Goal: Task Accomplishment & Management: Manage account settings

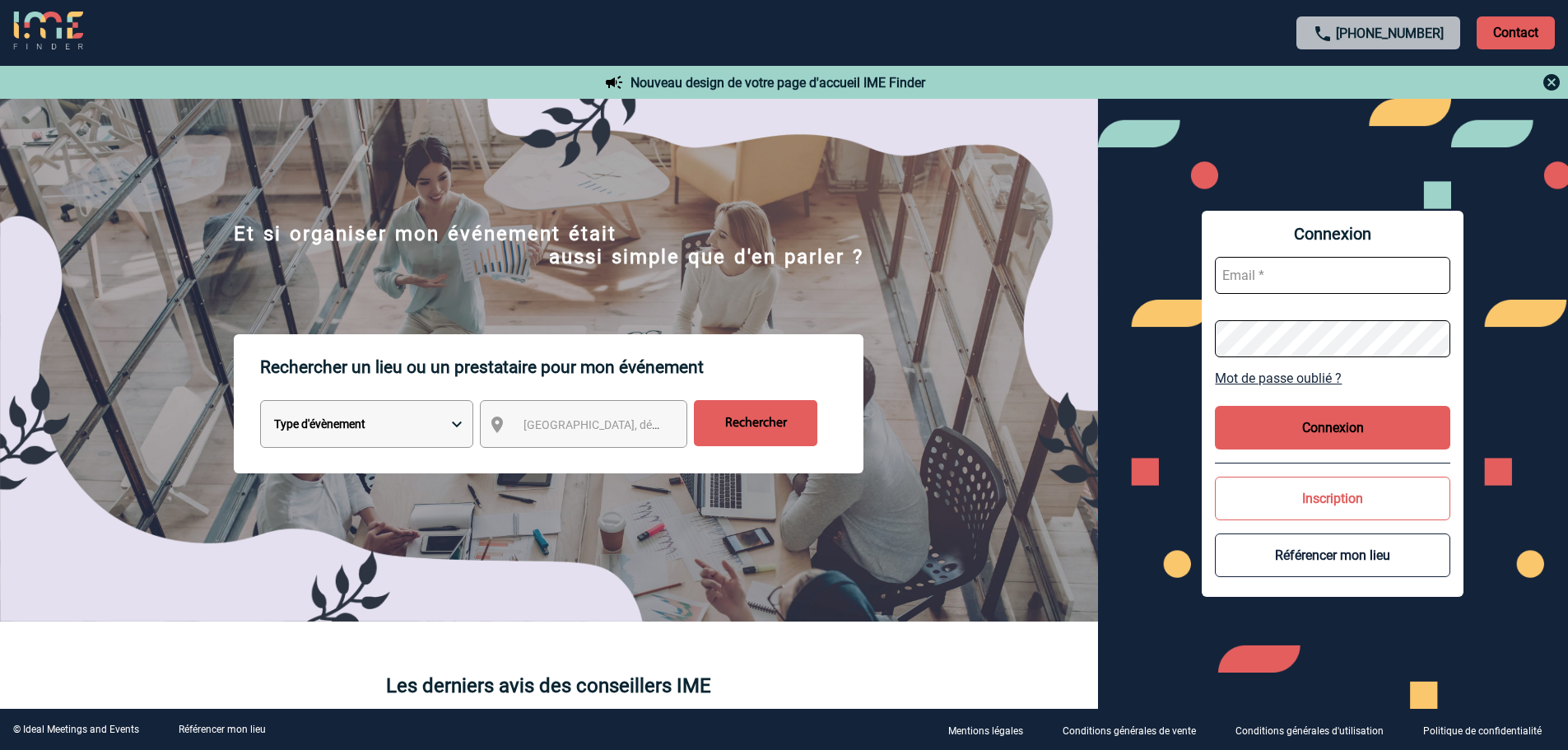
click at [1299, 273] on input "text" at bounding box center [1333, 275] width 235 height 37
type input "admin_plateforme@ime-groupe.com"
click at [1349, 424] on button "Connexion" at bounding box center [1333, 427] width 235 height 44
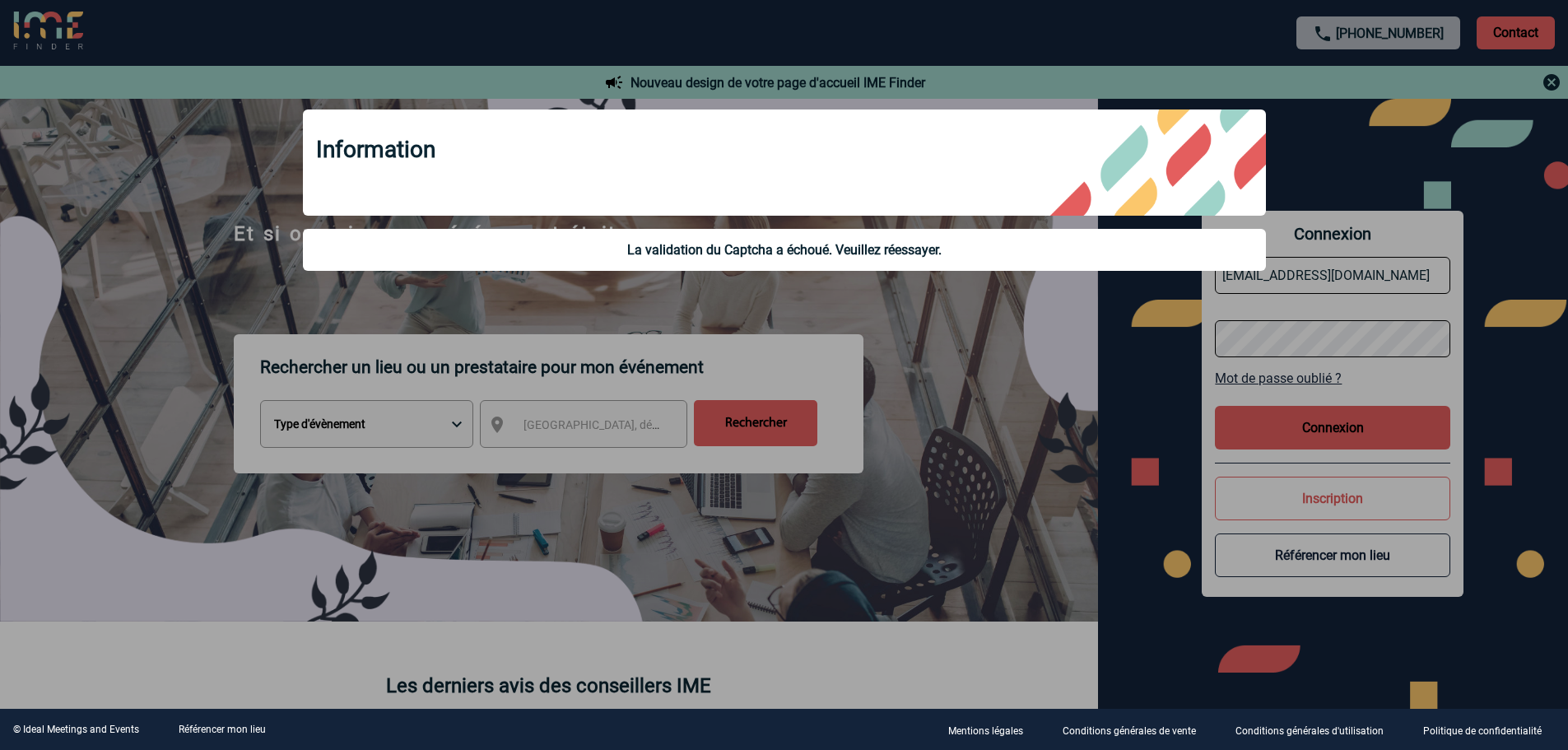
click at [1178, 377] on div at bounding box center [784, 375] width 1568 height 750
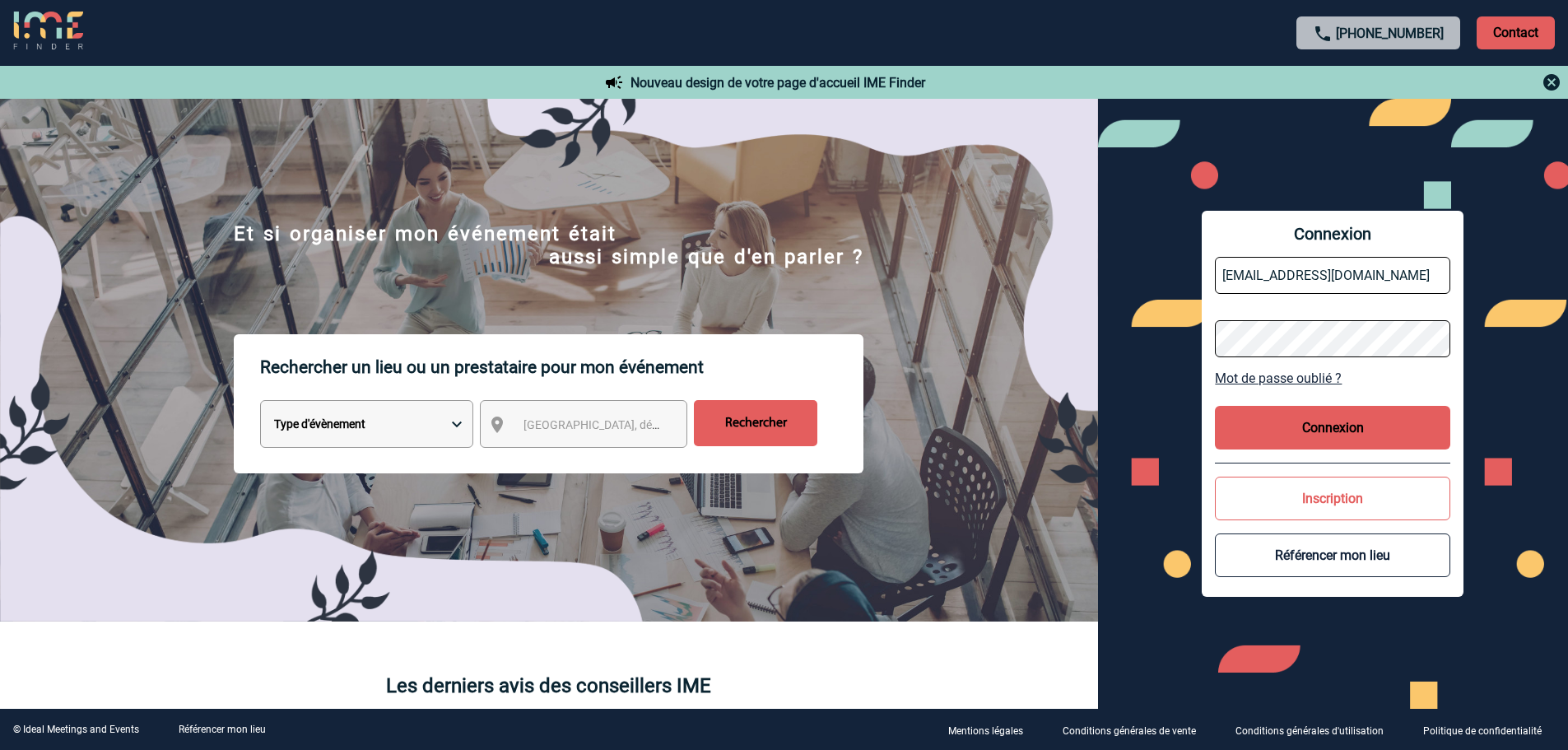
click at [1291, 430] on button "Connexion" at bounding box center [1333, 427] width 235 height 44
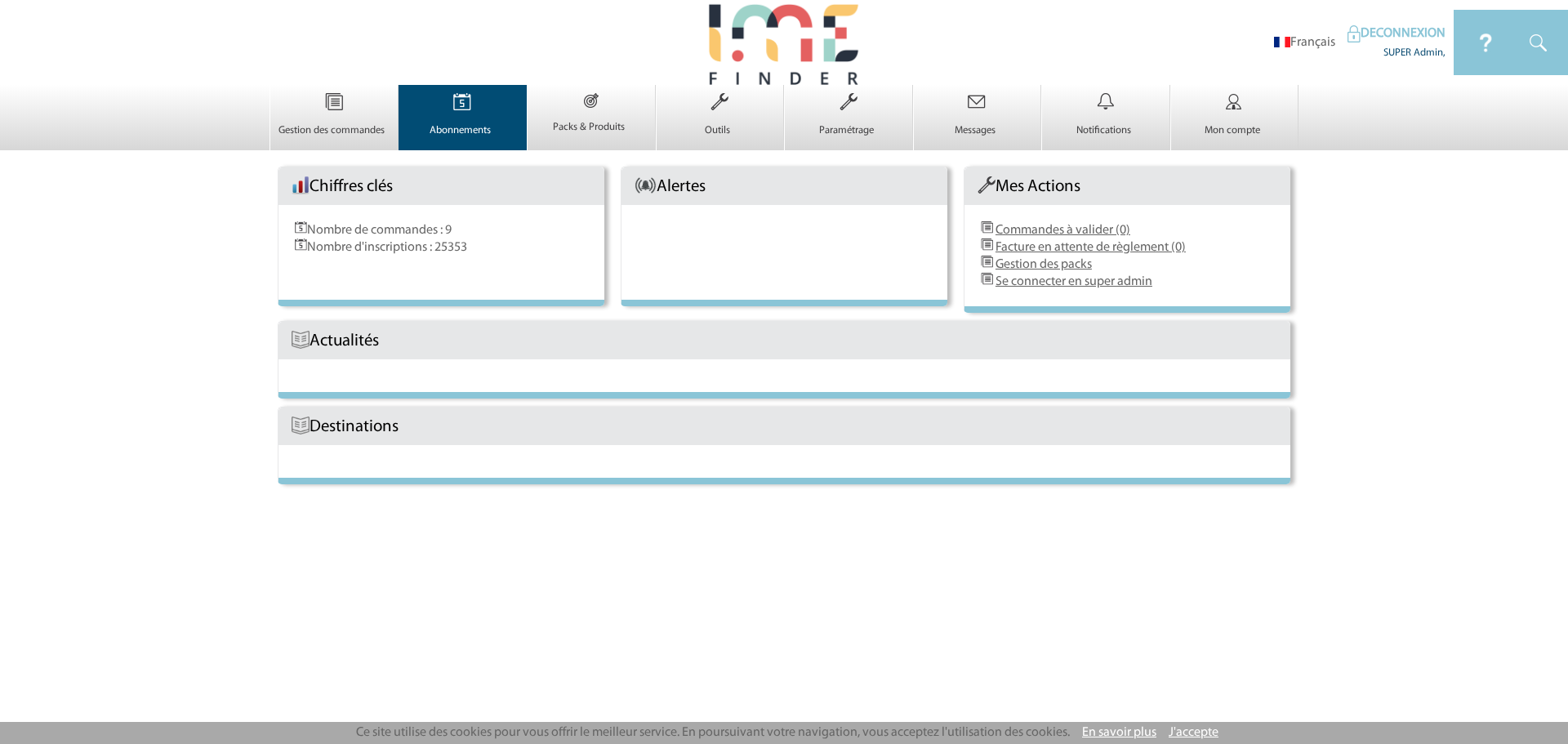
click at [409, 101] on td "Abonnements 0" at bounding box center [463, 118] width 129 height 66
click at [449, 117] on img at bounding box center [462, 102] width 67 height 34
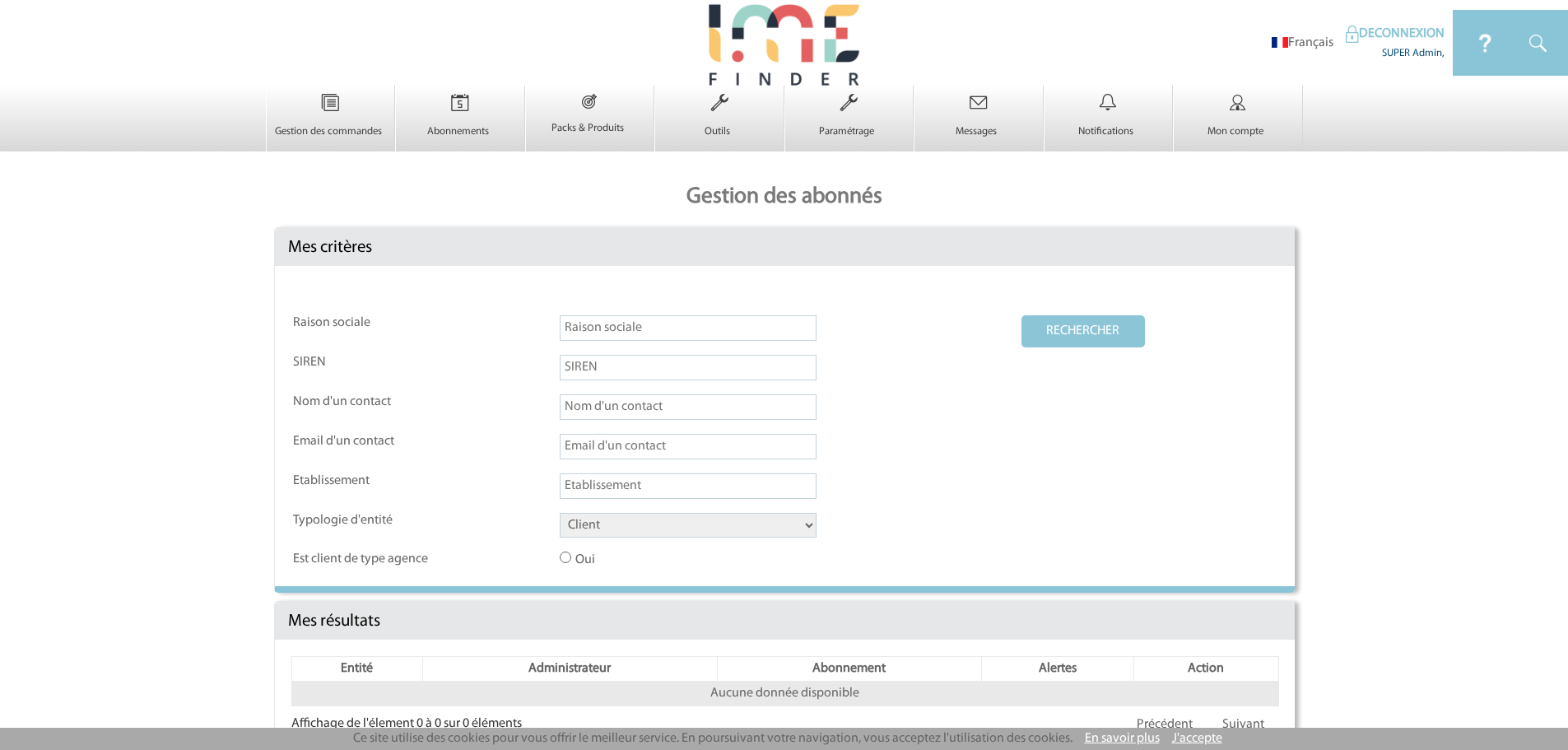
click at [583, 332] on input "text" at bounding box center [687, 328] width 257 height 26
paste input "sanofi"
type input "sanofi"
click at [1087, 325] on button "RECHERCHER" at bounding box center [1083, 331] width 124 height 32
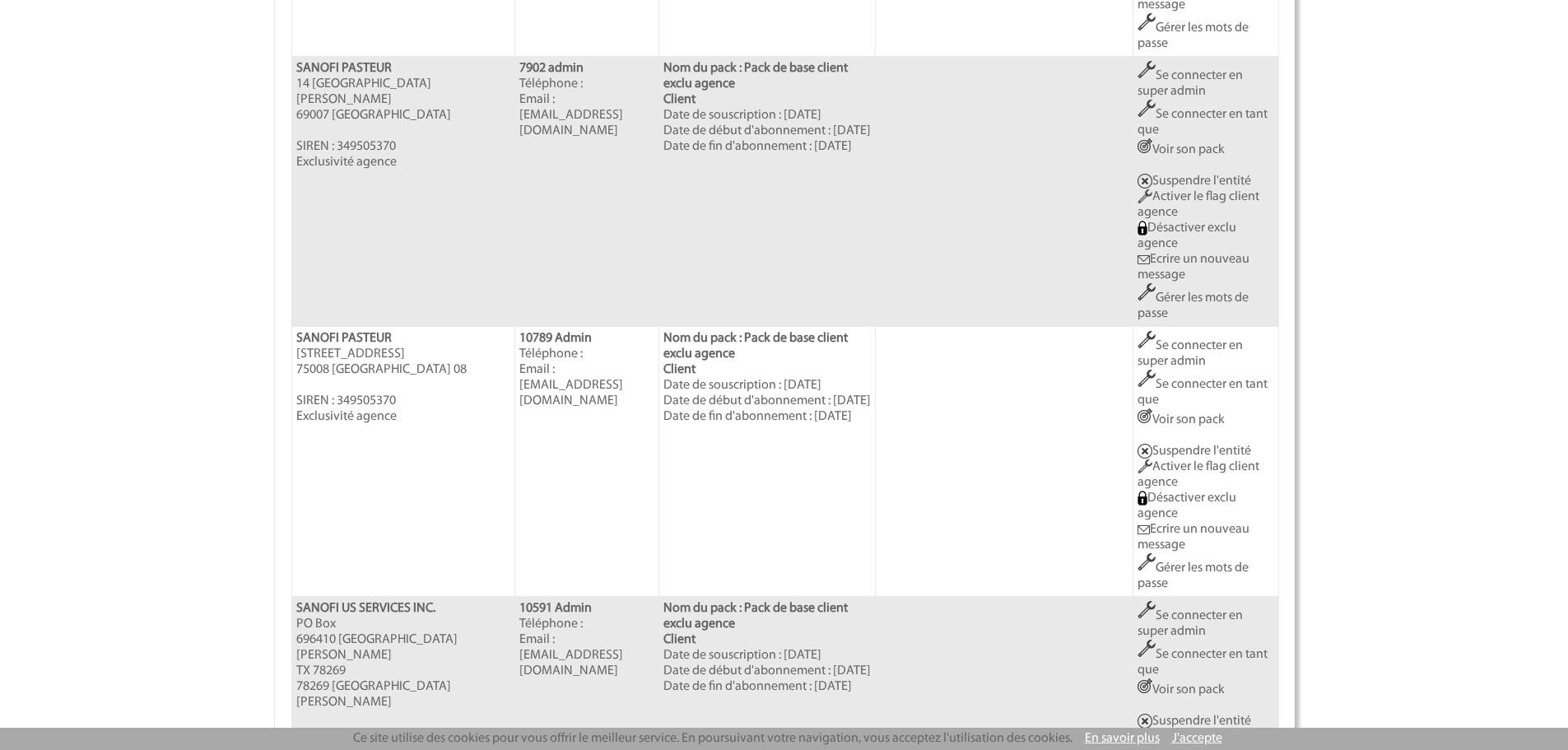
scroll to position [2354, 0]
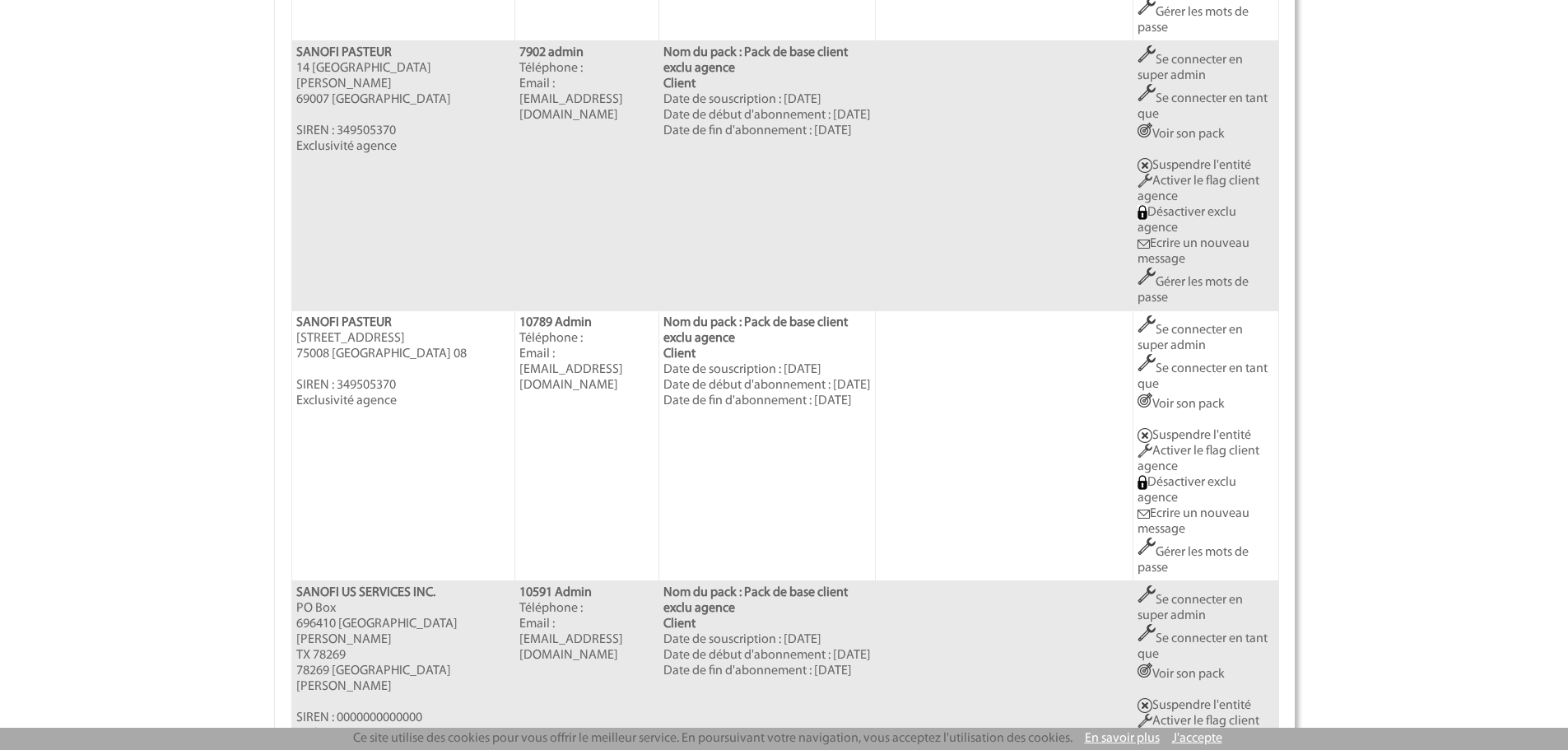
click at [1187, 442] on link "Suspendre l'entité" at bounding box center [1194, 435] width 113 height 13
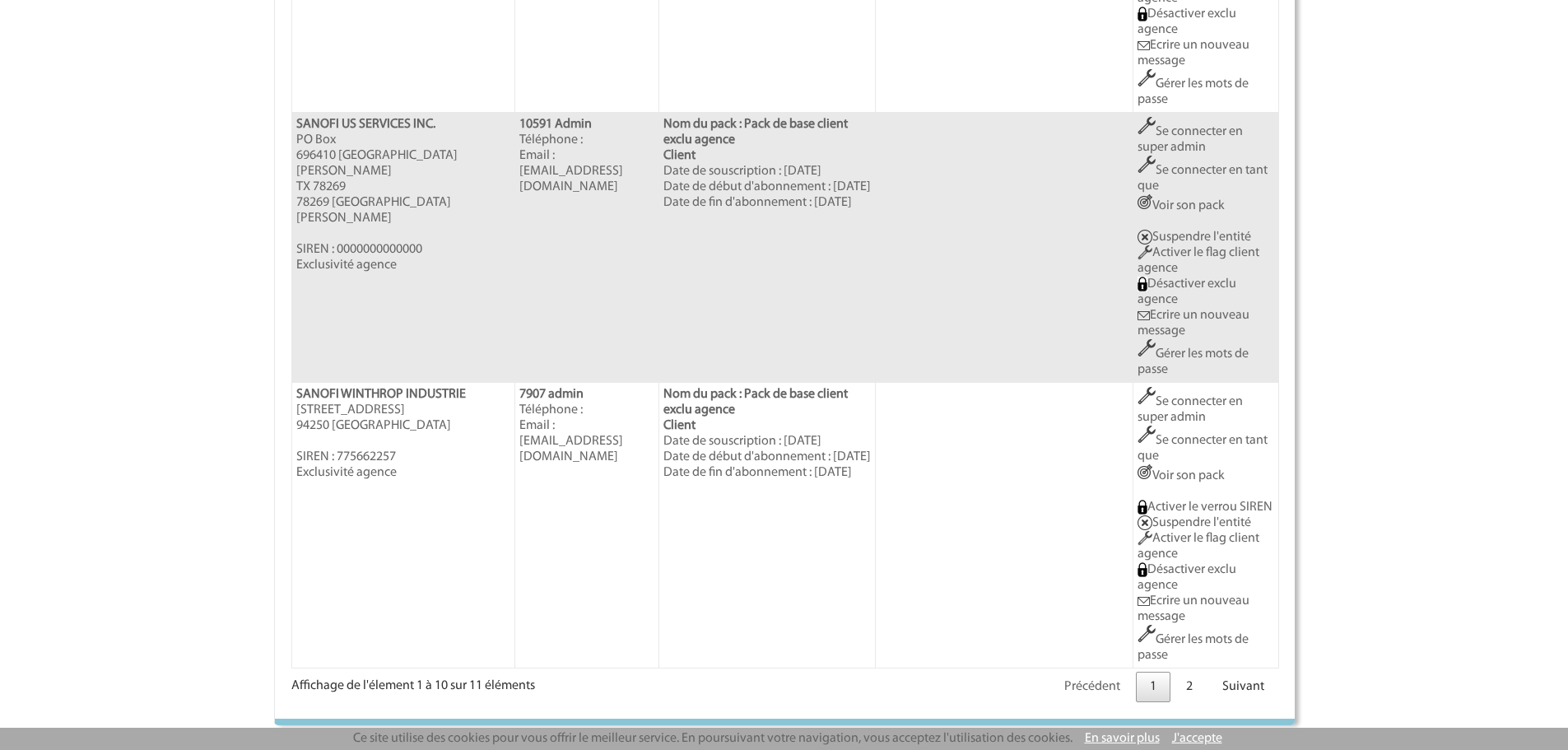
scroll to position [2903, 0]
click at [1188, 693] on link "2" at bounding box center [1189, 686] width 34 height 30
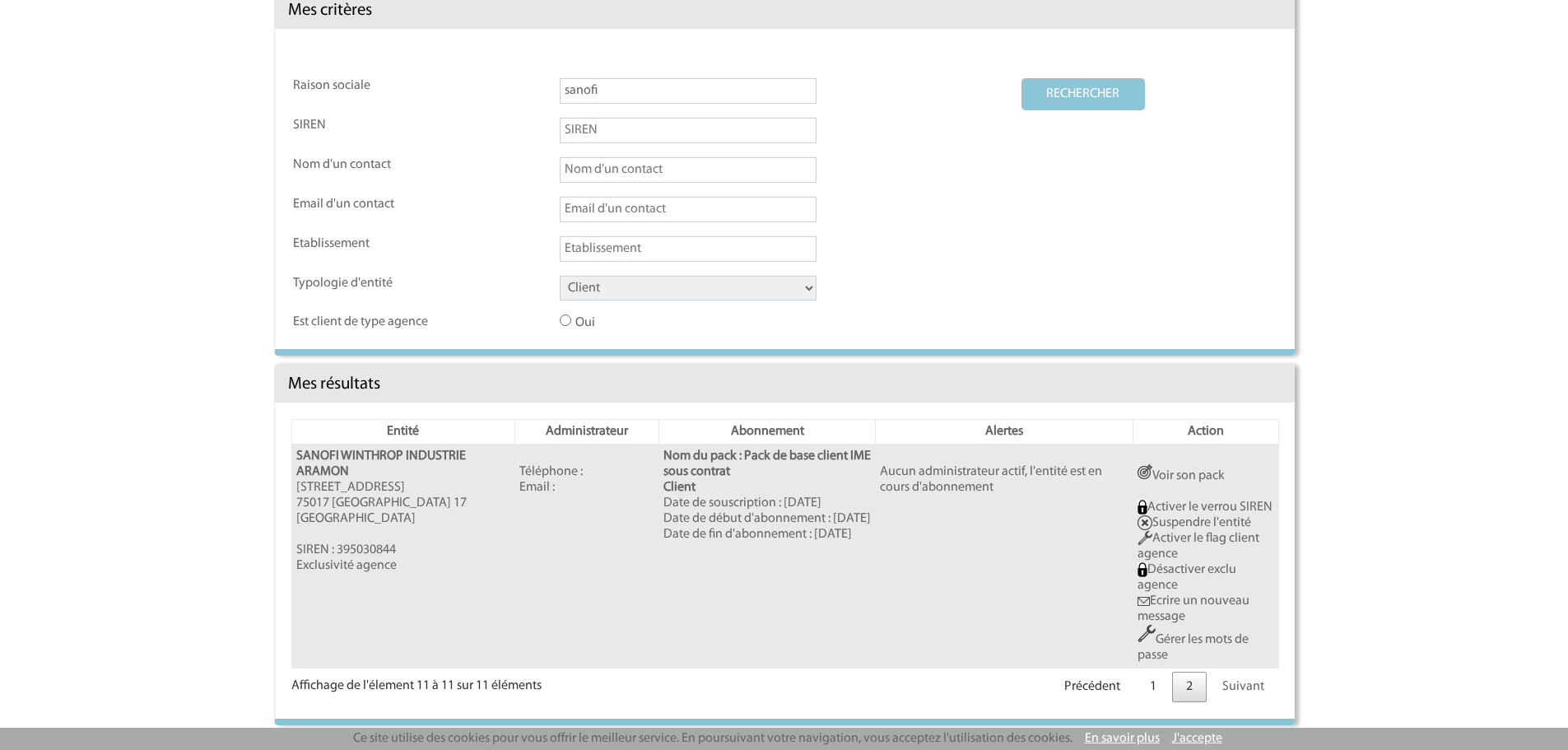
scroll to position [256, 0]
click at [1158, 641] on link "Gérer les mots de passe" at bounding box center [1193, 648] width 111 height 29
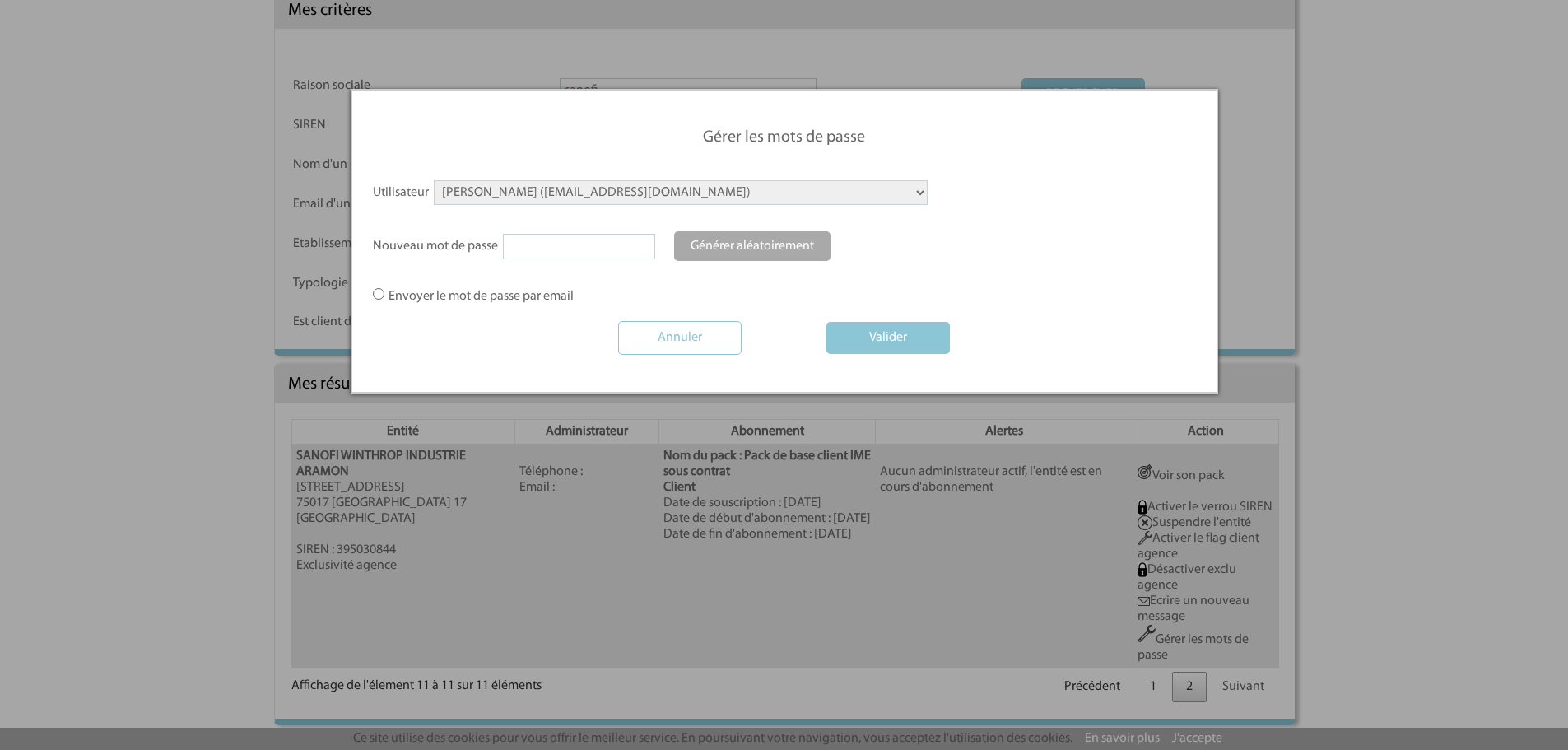
click at [629, 192] on select "ADAM Virginie (virginie.adam@sanofi.com) AMARA Sabrina (sabrina.amara-ext@sanof…" at bounding box center [680, 192] width 494 height 25
click at [1058, 256] on div "Nouveau mot de passe Générer aléatoirement" at bounding box center [784, 253] width 823 height 38
click at [682, 330] on input "Annuler" at bounding box center [680, 338] width 124 height 34
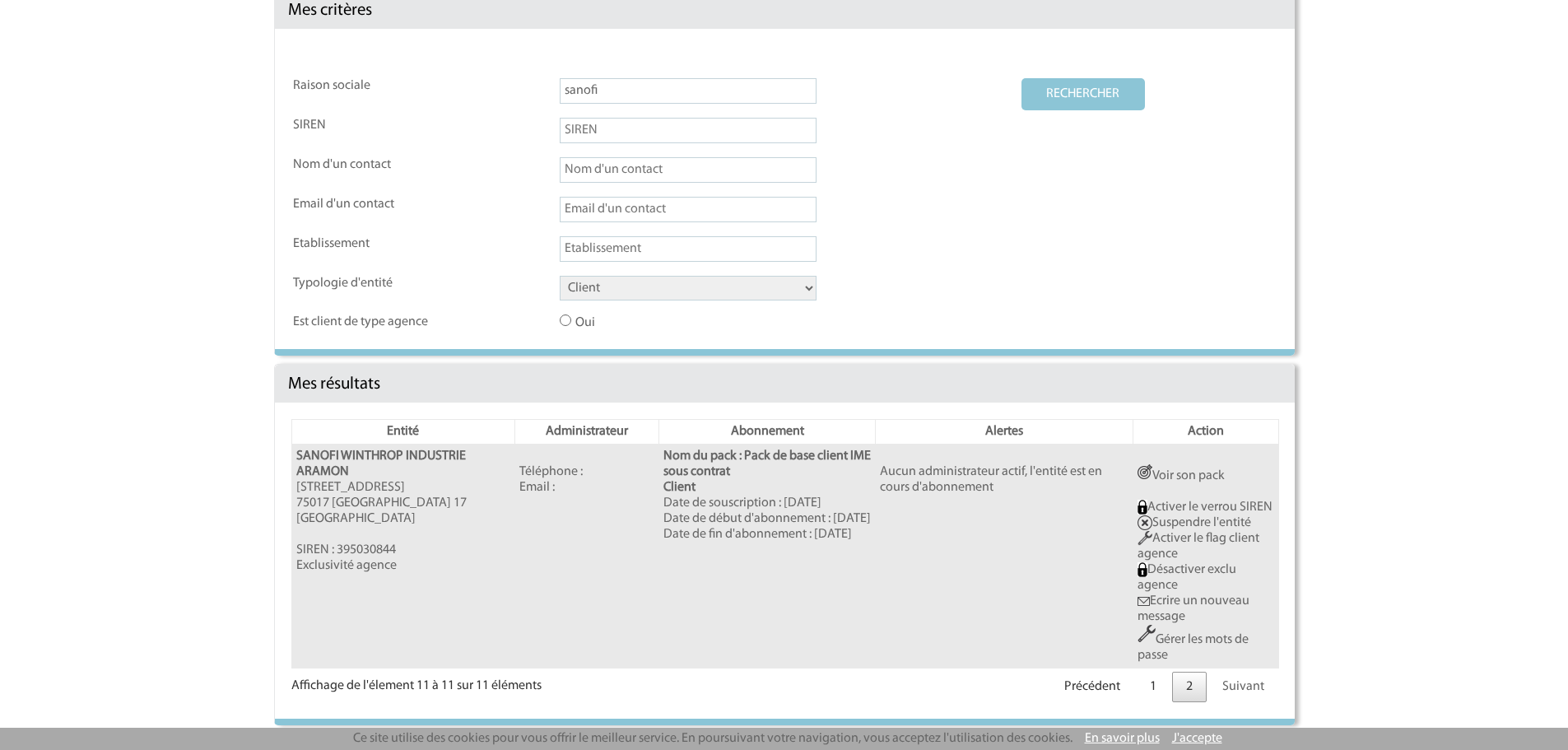
click at [905, 276] on td "Client Fournisseur Agence Promoteur Genius Backoffice" at bounding box center [790, 294] width 461 height 37
click at [1188, 469] on link "Voir son pack" at bounding box center [1181, 475] width 88 height 13
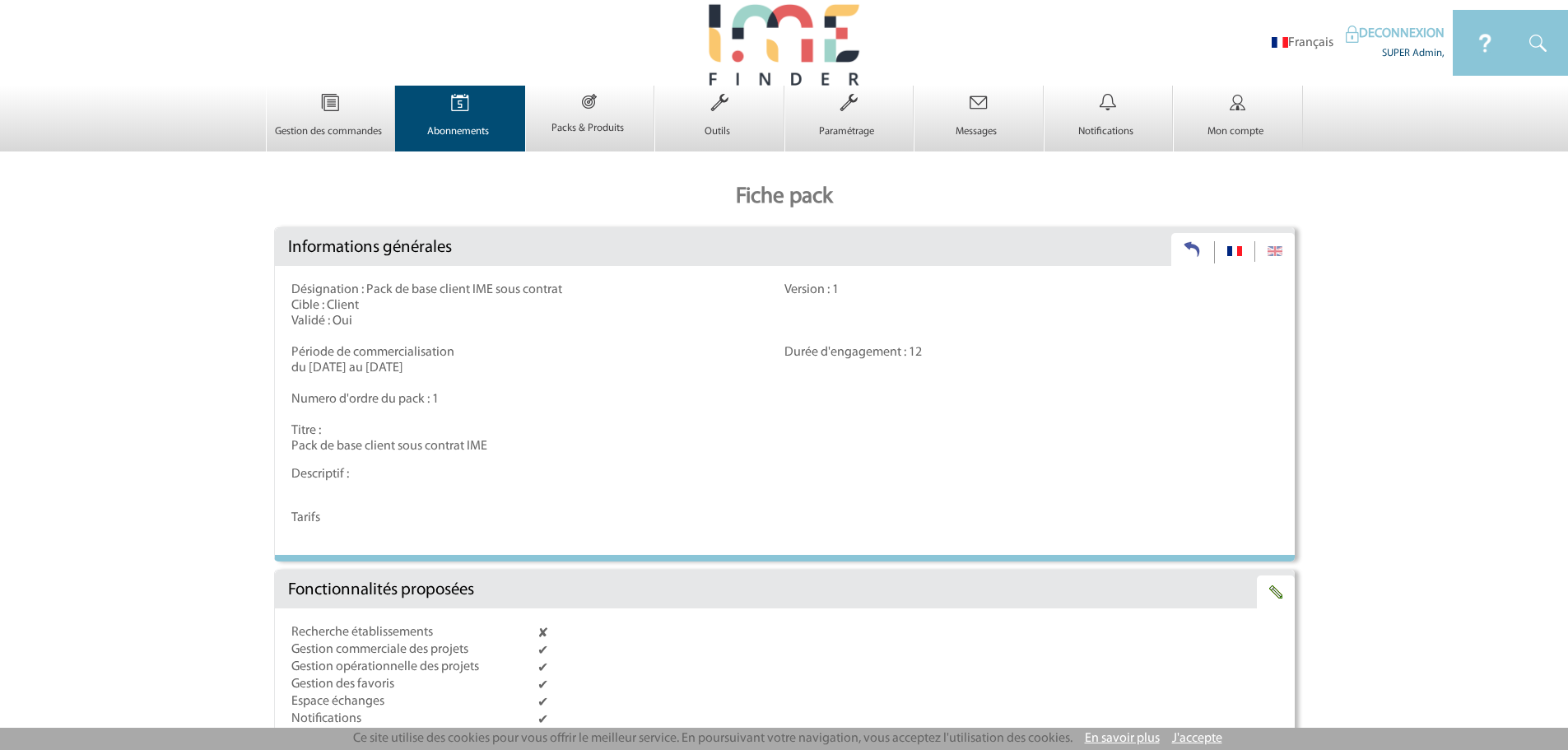
click at [465, 108] on img at bounding box center [460, 103] width 68 height 34
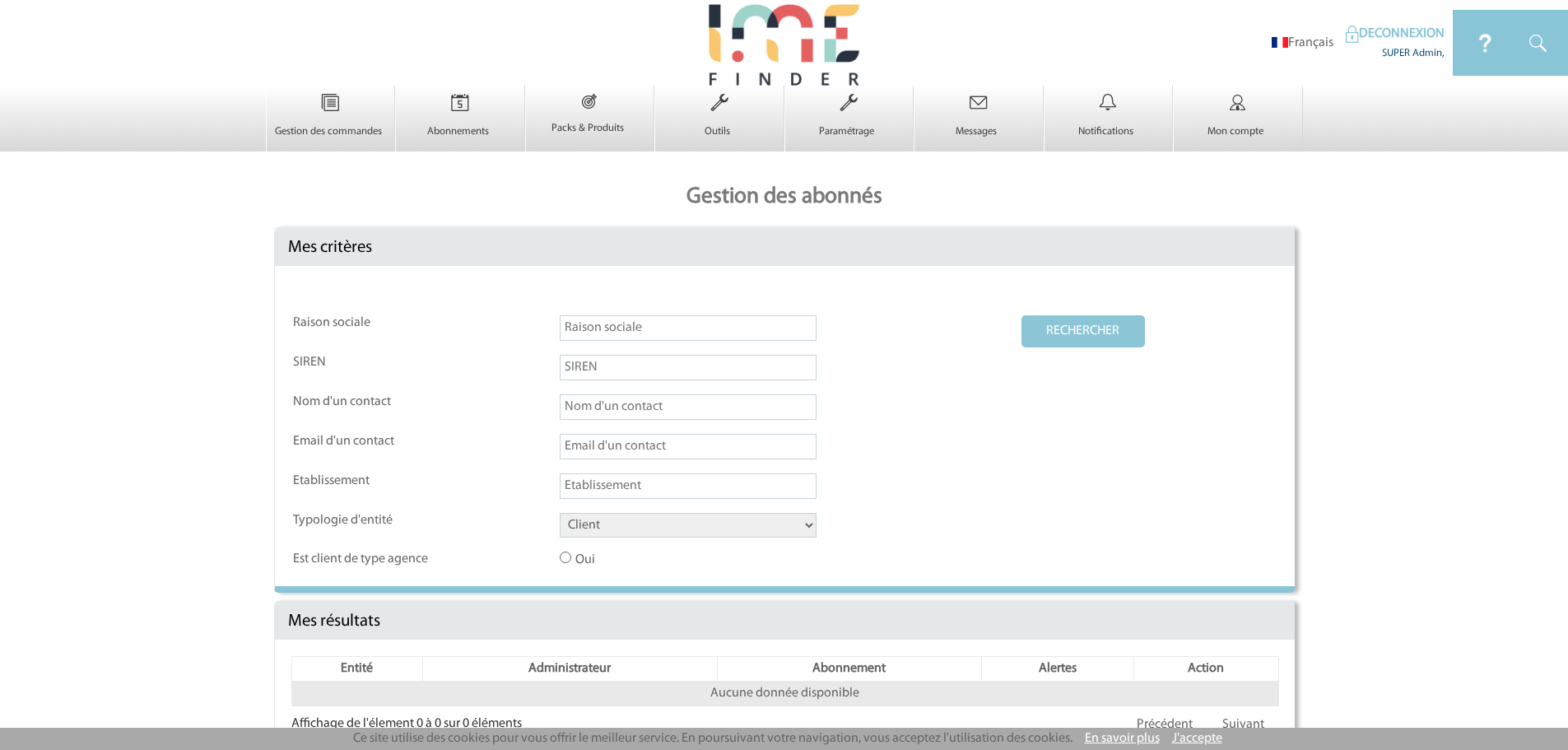
click at [596, 338] on input "text" at bounding box center [687, 328] width 257 height 26
type input "sanofi"
click at [1022, 315] on button "RECHERCHER" at bounding box center [1083, 331] width 124 height 32
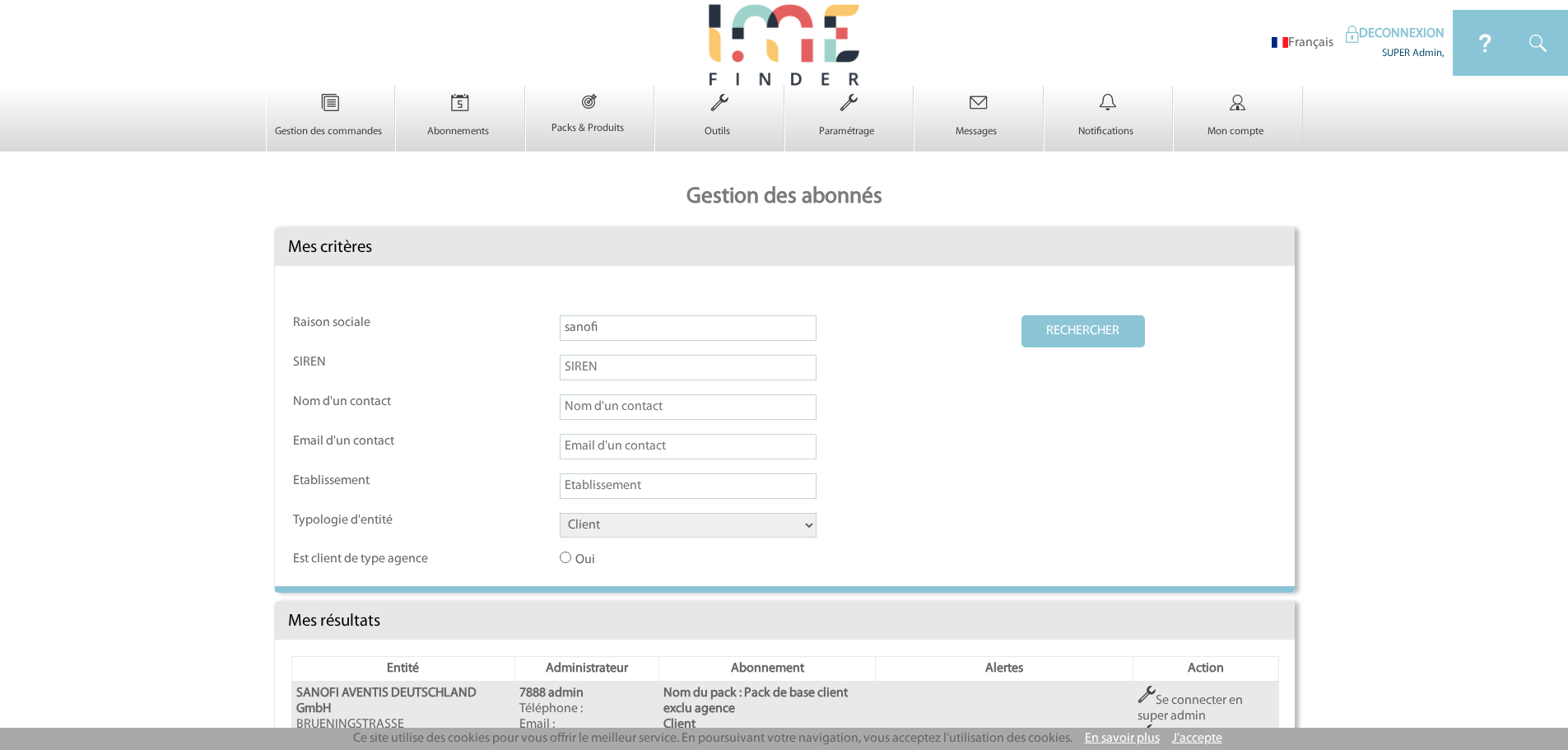
click at [1082, 338] on button "RECHERCHER" at bounding box center [1083, 331] width 124 height 32
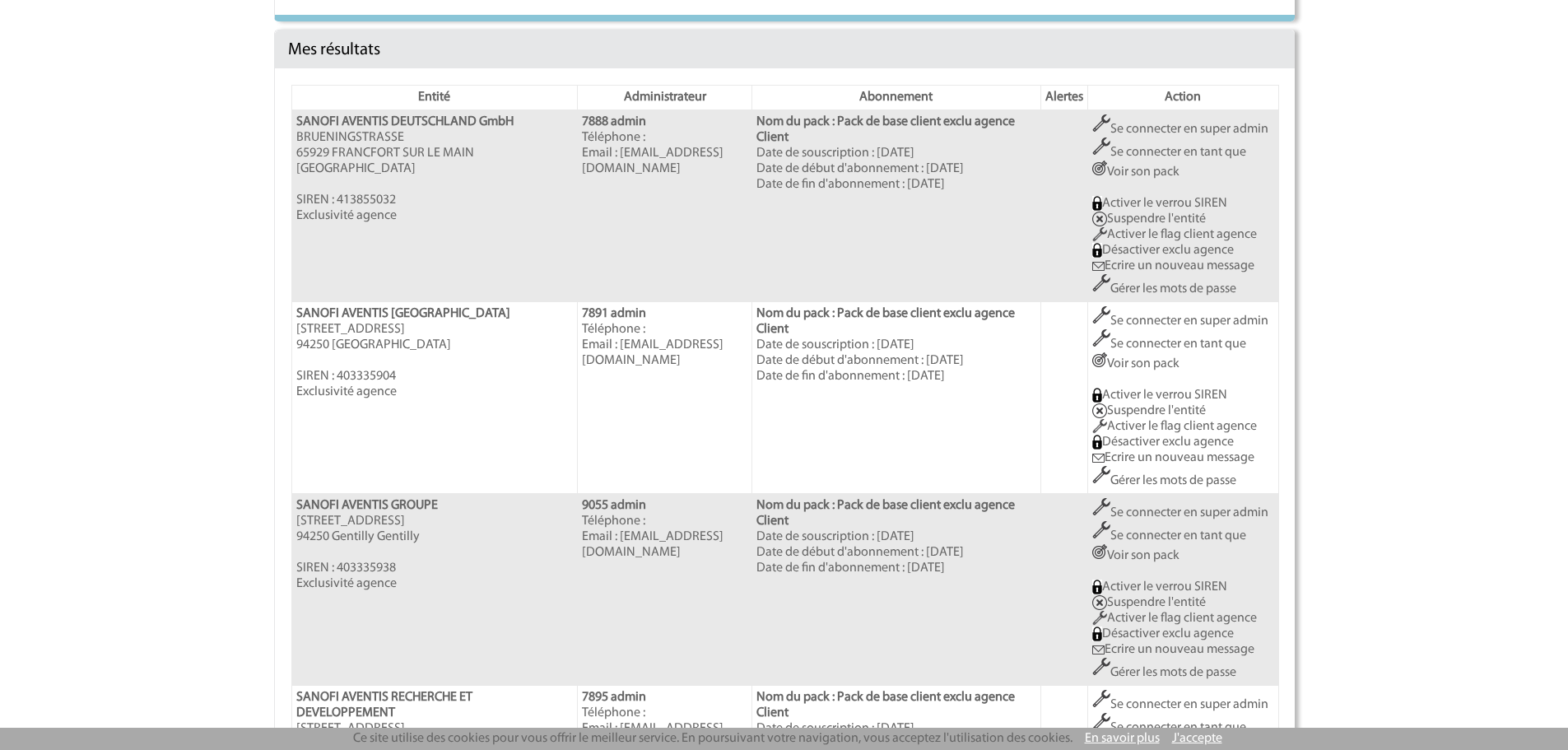
scroll to position [1855, 0]
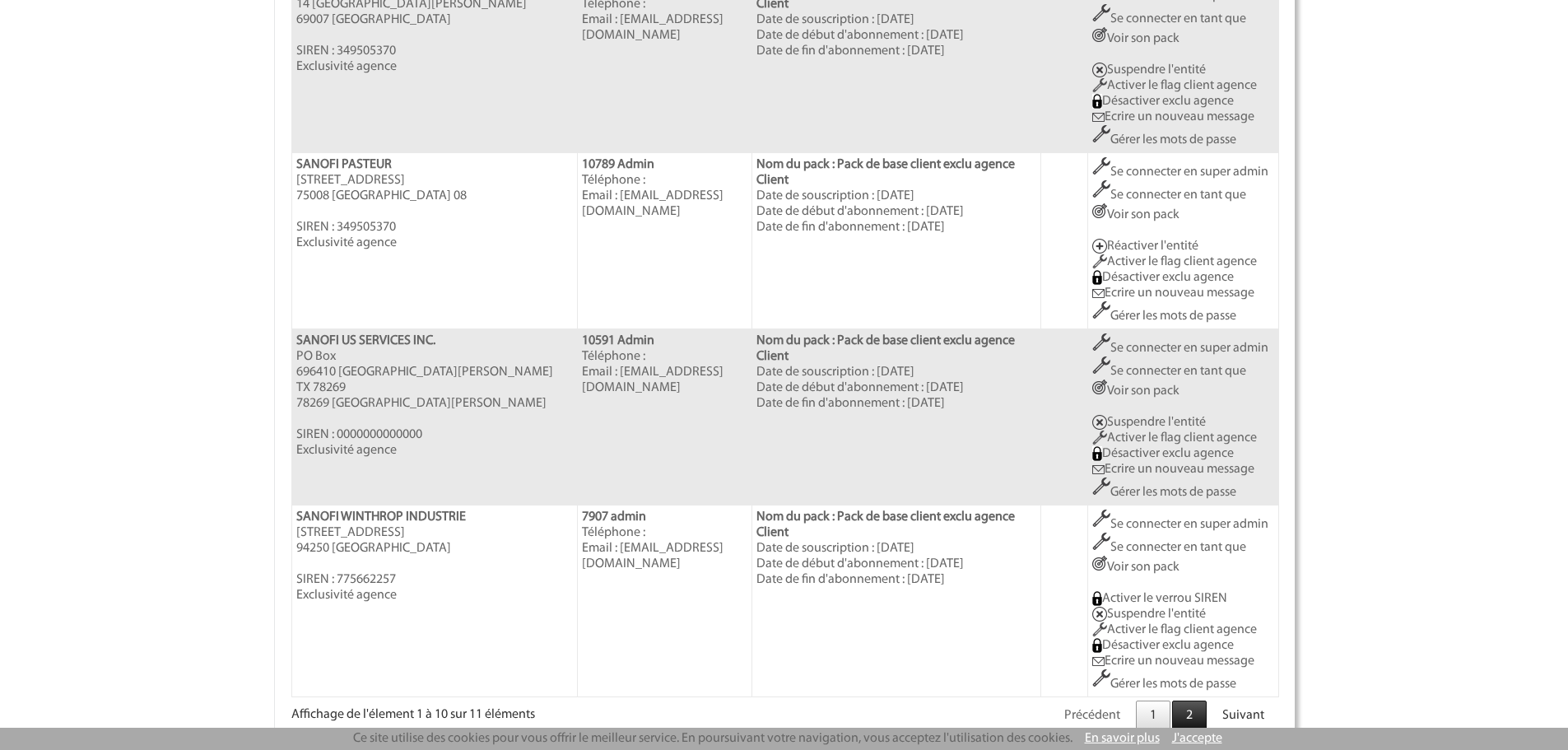
click at [1206, 700] on link "2" at bounding box center [1189, 715] width 34 height 30
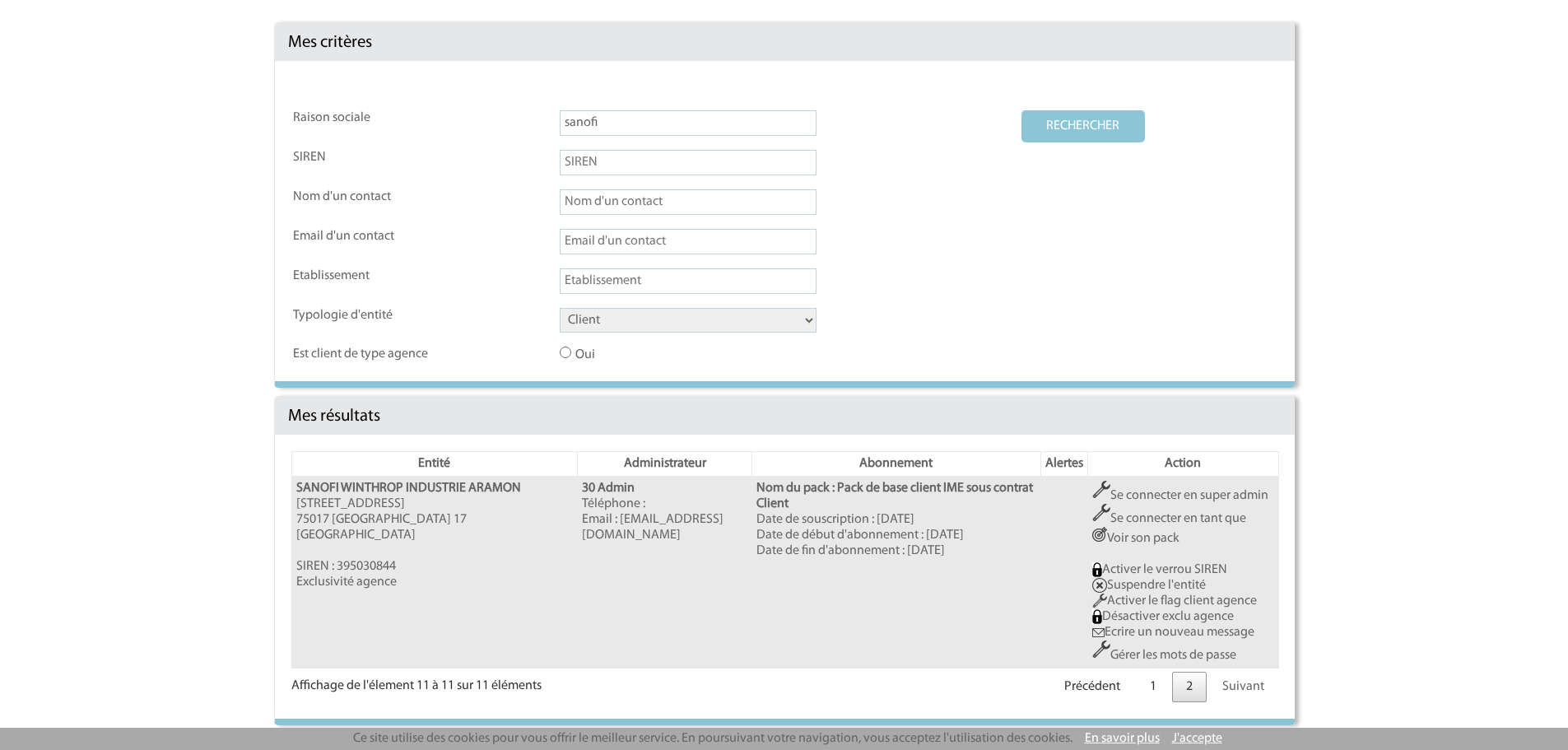
click at [591, 248] on input "text" at bounding box center [687, 241] width 257 height 26
paste input "[EMAIL_ADDRESS][DOMAIN_NAME]"
type input "[EMAIL_ADDRESS][DOMAIN_NAME]"
click at [1094, 122] on button "RECHERCHER" at bounding box center [1083, 125] width 124 height 32
